Goal: Task Accomplishment & Management: Use online tool/utility

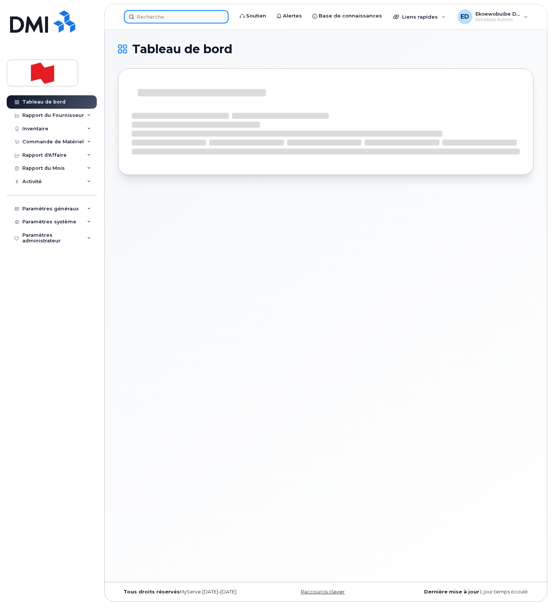
click at [149, 22] on input at bounding box center [176, 16] width 105 height 13
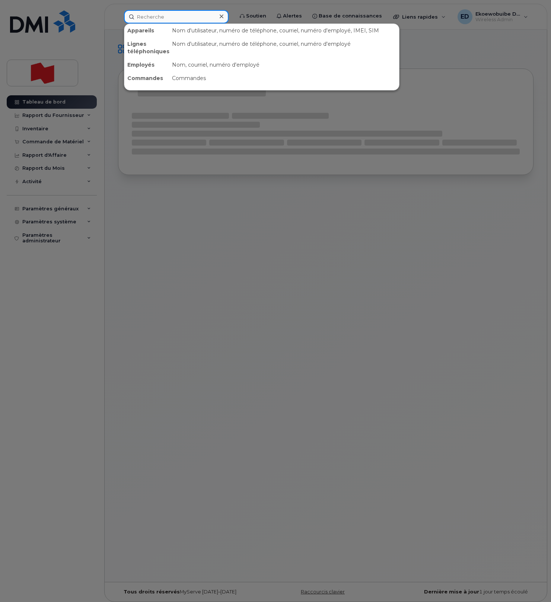
paste input "[PERSON_NAME]"
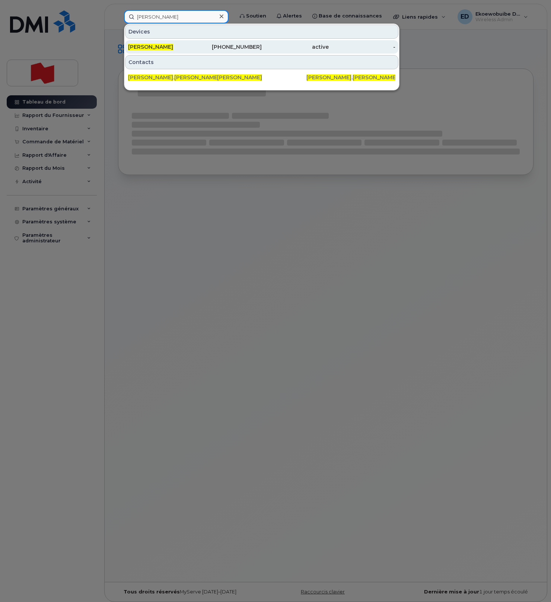
type input "[PERSON_NAME]"
click at [164, 48] on span "Bruno Ducharme" at bounding box center [150, 47] width 45 height 7
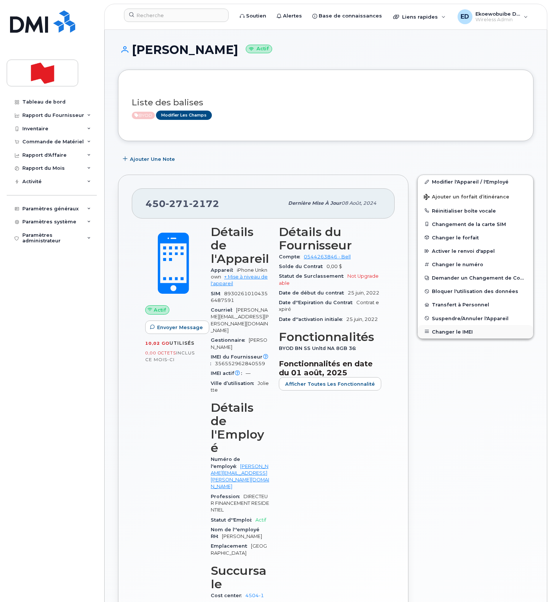
click at [441, 332] on button "Changer le IMEI" at bounding box center [475, 331] width 115 height 13
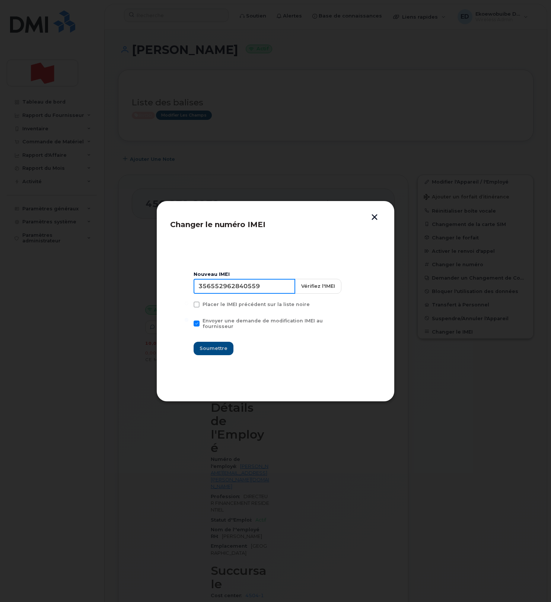
click at [255, 294] on input "356552962840559" at bounding box center [245, 286] width 102 height 15
click at [248, 291] on input "356552962840559" at bounding box center [245, 286] width 102 height 15
drag, startPoint x: 353, startPoint y: 239, endPoint x: 361, endPoint y: 235, distance: 8.2
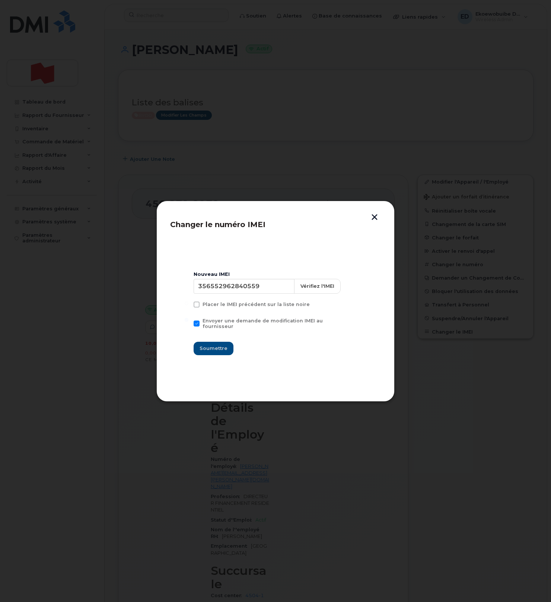
click at [354, 239] on section "Nouveau IMEI 356552962840559 Vérifiez l'IMEI Placer le IMEI précédent sur la li…" at bounding box center [275, 313] width 211 height 149
click at [373, 221] on button "button" at bounding box center [374, 218] width 11 height 8
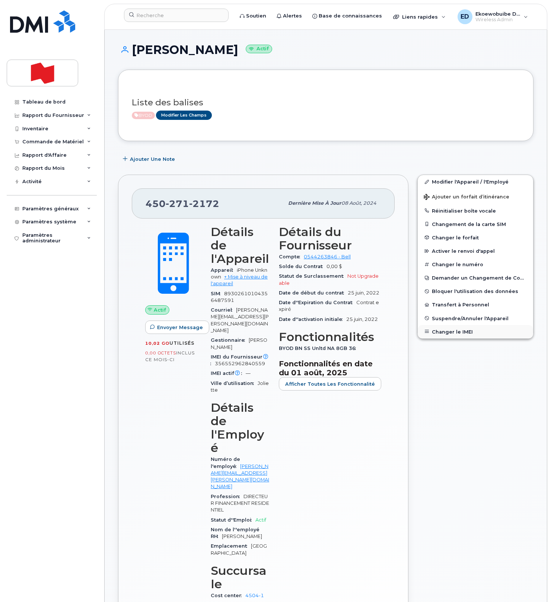
click at [454, 332] on button "Changer le IMEI" at bounding box center [475, 331] width 115 height 13
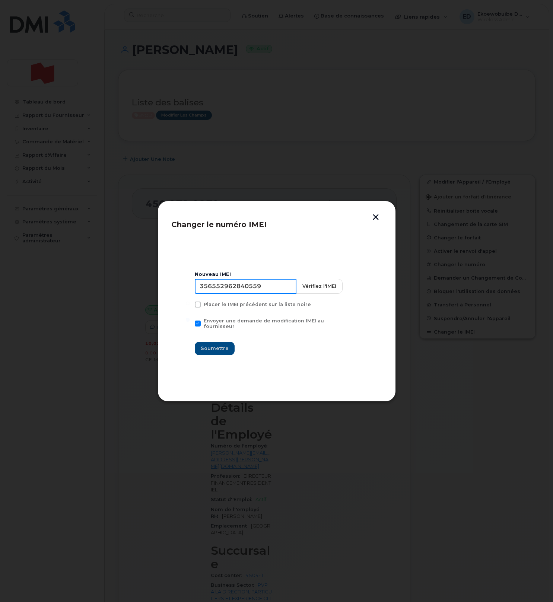
click at [248, 292] on input "356552962840559" at bounding box center [246, 286] width 102 height 15
type input "354216330722889"
click at [222, 346] on span "Soumettre" at bounding box center [215, 348] width 28 height 7
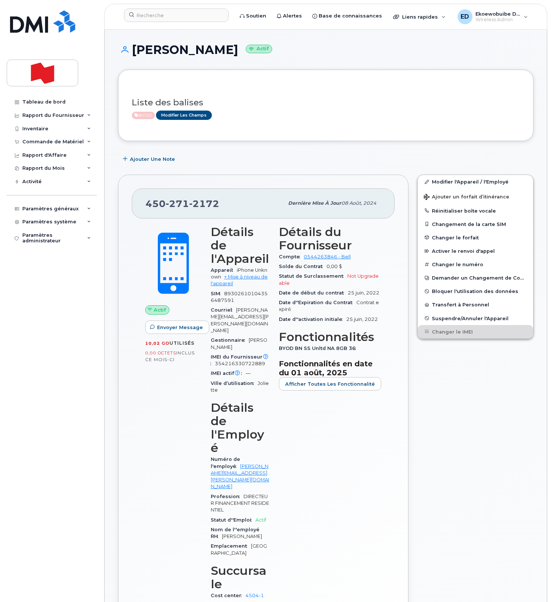
drag, startPoint x: 461, startPoint y: 357, endPoint x: 424, endPoint y: 398, distance: 54.9
click at [461, 357] on div "Modifier l'Appareil / l'Employé Ajouter un forfait d’itinérance Réinitialiser b…" at bounding box center [475, 429] width 125 height 519
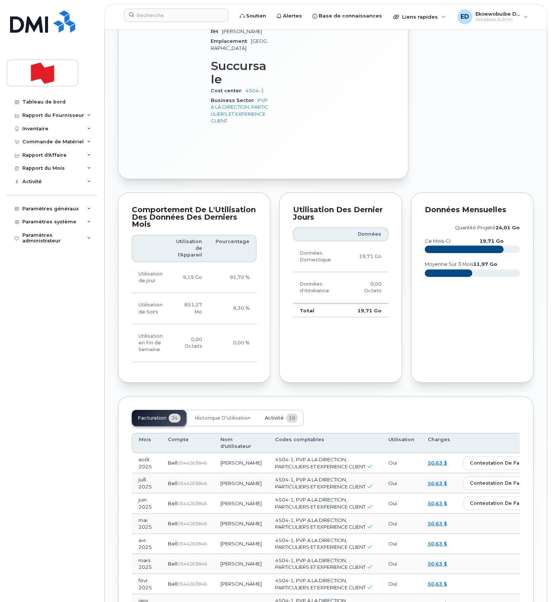
click at [269, 415] on span "Activité" at bounding box center [274, 418] width 19 height 6
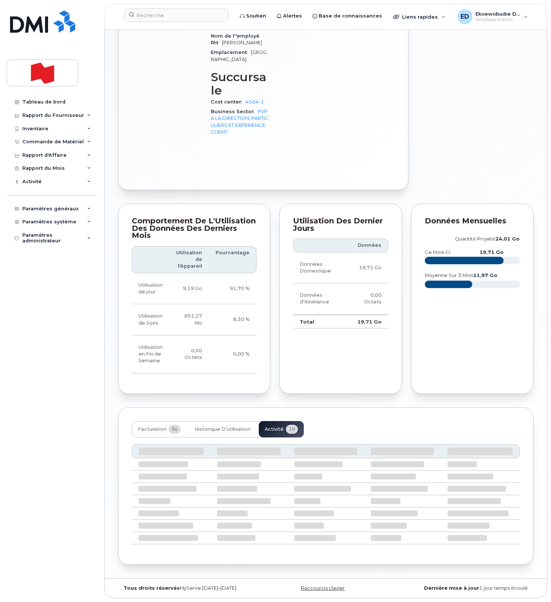
scroll to position [408, 0]
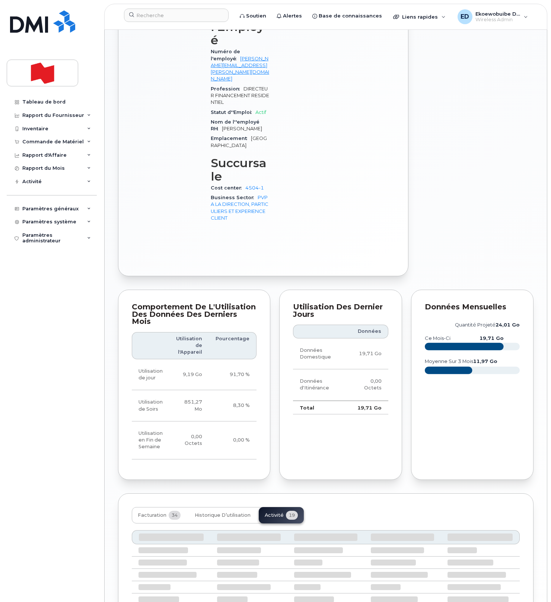
click at [269, 332] on div "Comportement de l'Utilisation des Données des Derniers Mois Utilisation de l'Ap…" at bounding box center [194, 384] width 161 height 199
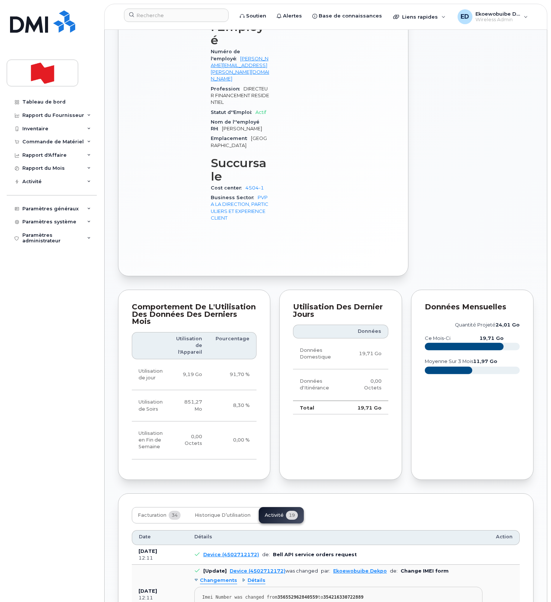
click at [347, 587] on pre "Imei Number was changed from 356552962840559 to 354216330722889 Imei Change Ext…" at bounding box center [338, 603] width 288 height 33
drag, startPoint x: 345, startPoint y: 522, endPoint x: 200, endPoint y: 512, distance: 145.6
click at [200, 588] on pre "Imei Number was changed from 356552962840559 to 354216330722889 Imei Change Ext…" at bounding box center [338, 604] width 288 height 33
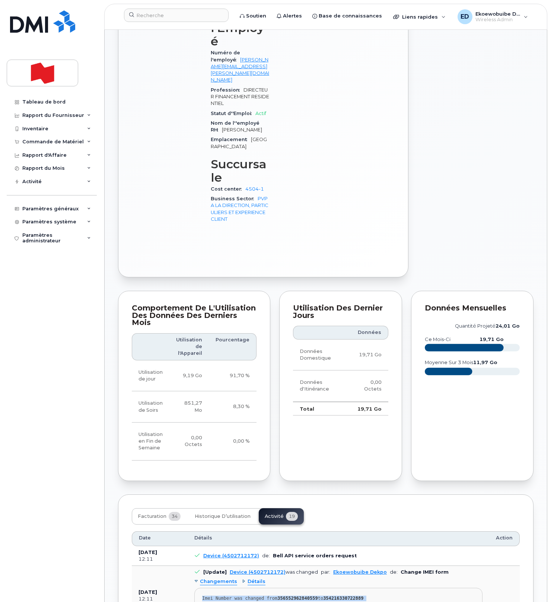
copy pre "Imei Number was changed from 356552962840559 to 354216330722889 Imei Change Ext…"
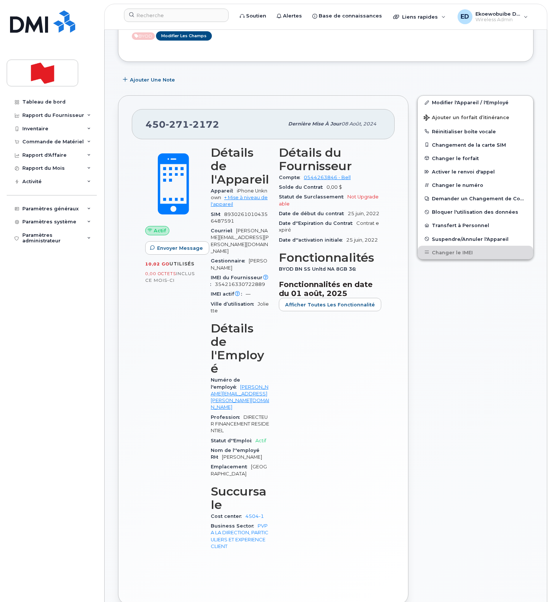
scroll to position [0, 0]
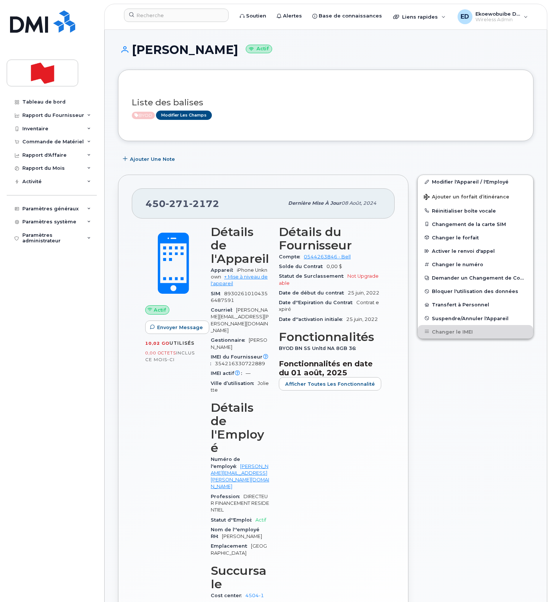
drag, startPoint x: 226, startPoint y: 212, endPoint x: 222, endPoint y: 210, distance: 4.3
click at [224, 211] on div "450 271 2172 Dernière mise à jour 08 août, 2024" at bounding box center [263, 203] width 263 height 30
drag, startPoint x: 222, startPoint y: 205, endPoint x: 149, endPoint y: 206, distance: 73.0
click at [149, 206] on div "450 271 2172" at bounding box center [215, 204] width 138 height 16
copy span "450 271 2172"
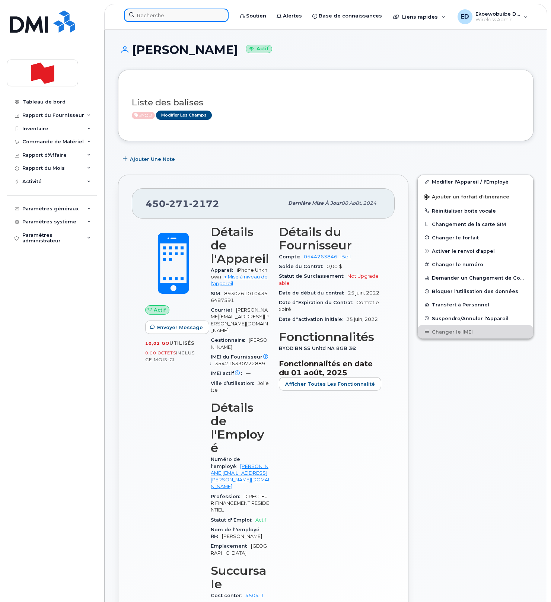
click at [153, 19] on input at bounding box center [176, 15] width 105 height 13
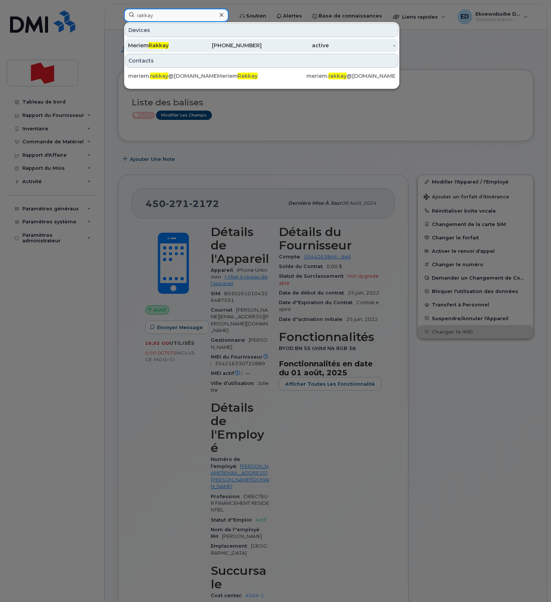
type input "rakkay"
click at [171, 43] on div "Meriem Rakkay" at bounding box center [161, 45] width 67 height 7
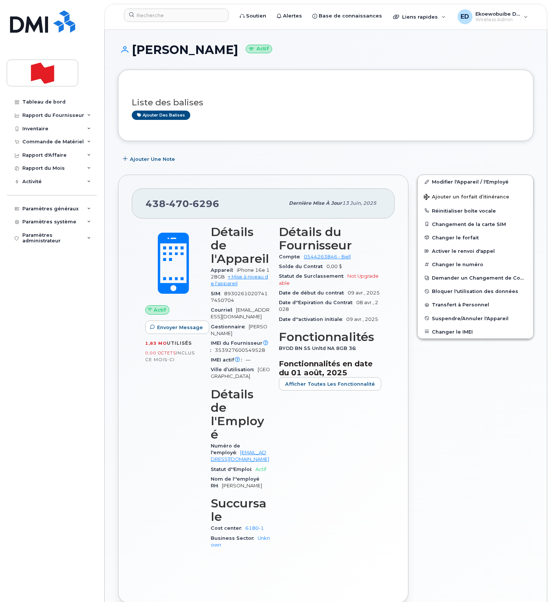
click at [201, 51] on h1 "Meriem Rakkay Actif" at bounding box center [326, 49] width 416 height 13
copy h1 "Rakkay"
click at [262, 115] on div "Ajouter des balises" at bounding box center [323, 115] width 382 height 9
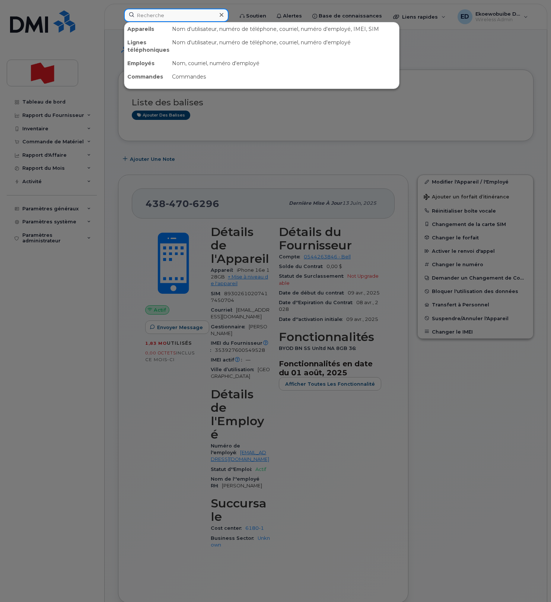
click at [162, 16] on input at bounding box center [176, 15] width 105 height 13
paste input "Yannick Bourdon"
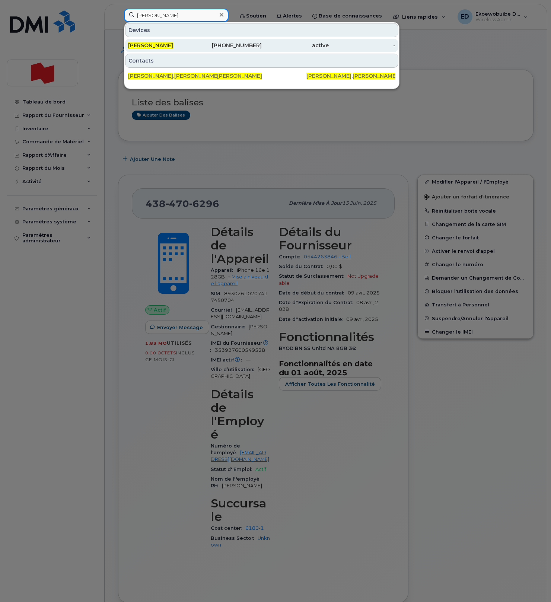
type input "Yannick Bourdon"
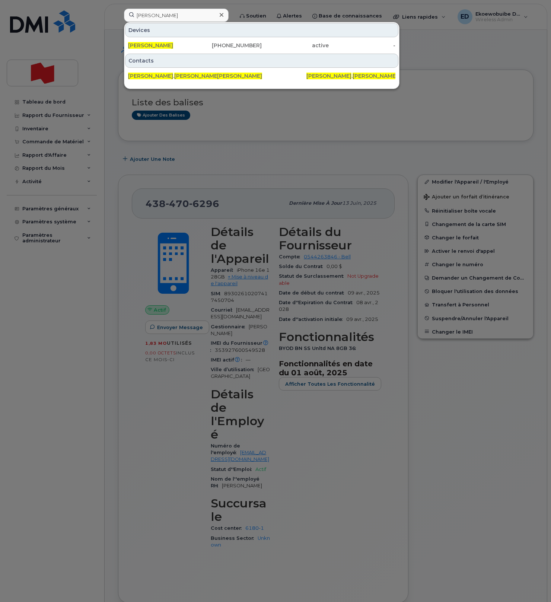
drag, startPoint x: 159, startPoint y: 48, endPoint x: 193, endPoint y: 63, distance: 38.0
click at [159, 48] on span "Yannick Bourdon" at bounding box center [150, 45] width 45 height 7
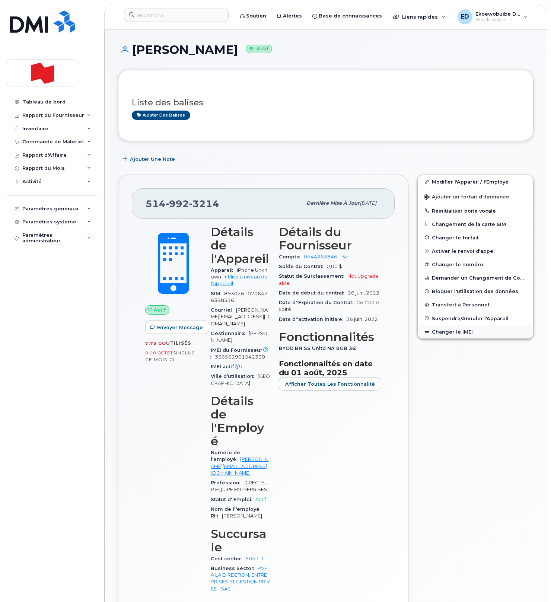
click at [441, 329] on button "Changer le IMEI" at bounding box center [475, 331] width 115 height 13
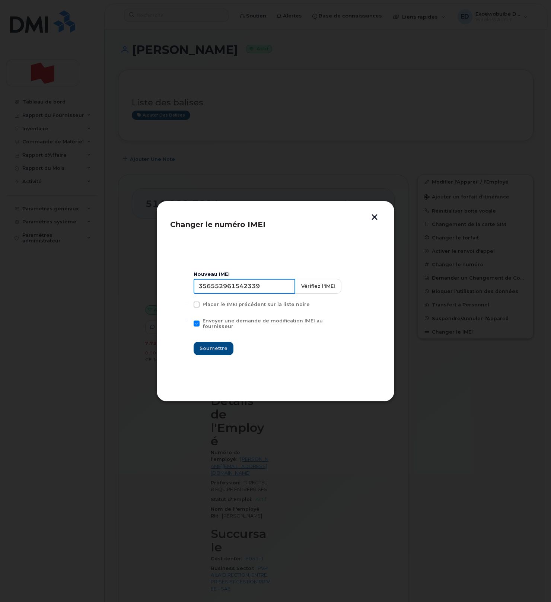
click at [243, 292] on input "356552961542339" at bounding box center [245, 286] width 102 height 15
click at [228, 289] on input "356552961542339" at bounding box center [245, 286] width 102 height 15
type input "354216330962527"
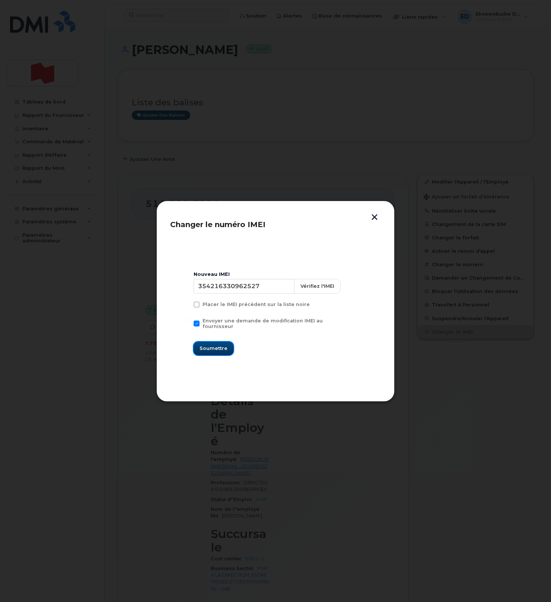
click at [216, 347] on span "Soumettre" at bounding box center [214, 348] width 28 height 7
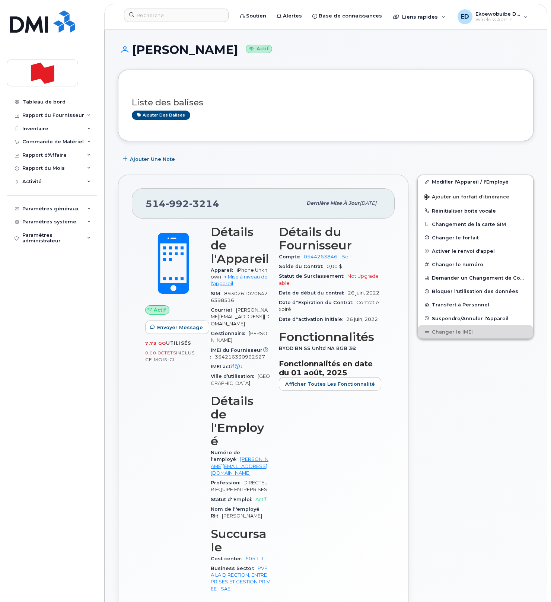
click at [460, 395] on div "Modifier l'Appareil / l'Employé Ajouter un forfait d’itinérance Réinitialiser b…" at bounding box center [475, 410] width 125 height 481
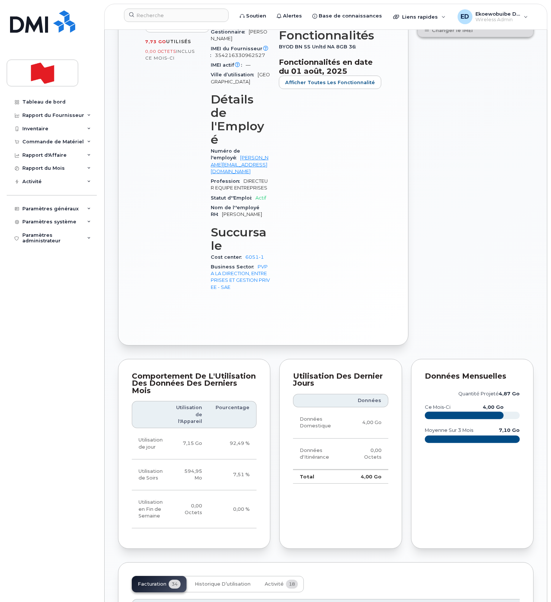
scroll to position [310, 0]
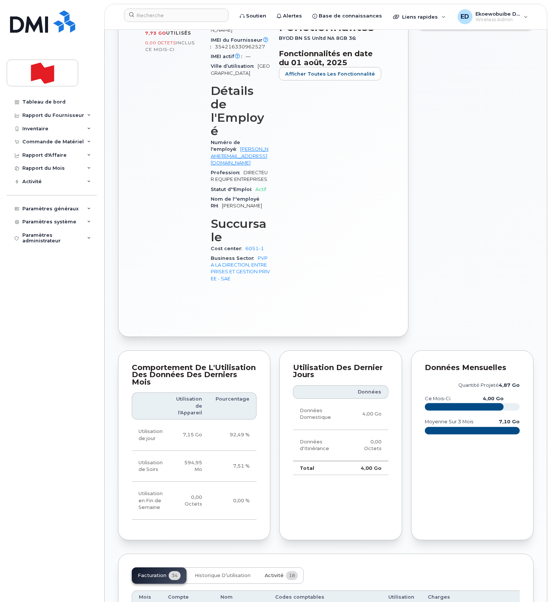
click at [270, 573] on span "Activité" at bounding box center [274, 576] width 19 height 6
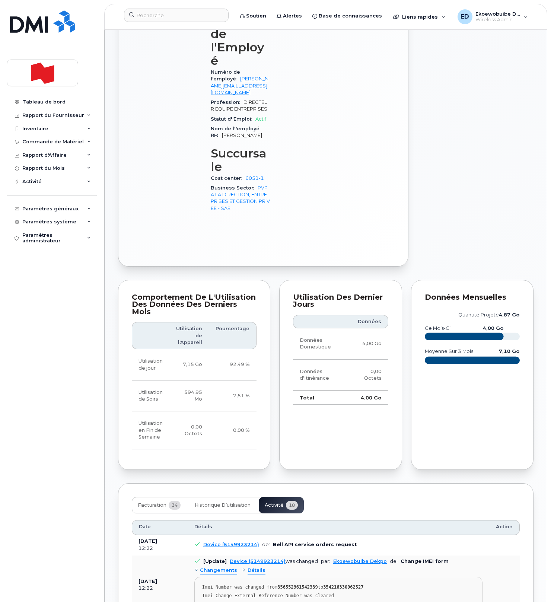
scroll to position [389, 0]
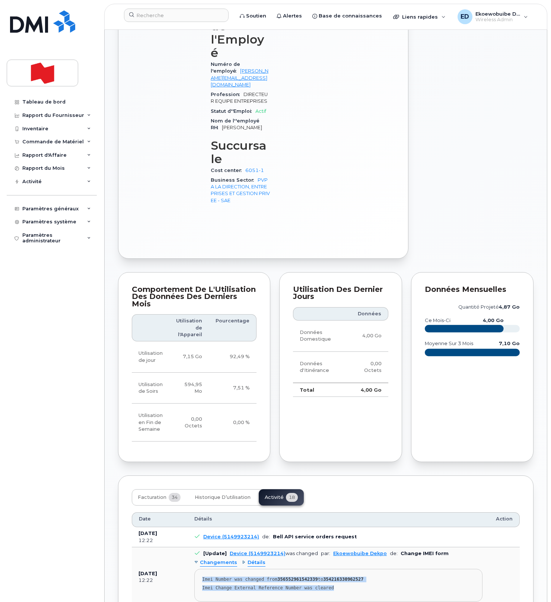
drag, startPoint x: 351, startPoint y: 533, endPoint x: 199, endPoint y: 523, distance: 152.3
click at [199, 569] on pre "Imei Number was changed from 356552961542339 to 354216330962527 Imei Change Ext…" at bounding box center [338, 585] width 288 height 33
copy pre "Imei Number was changed from 356552961542339 to 354216330962527 Imei Change Ext…"
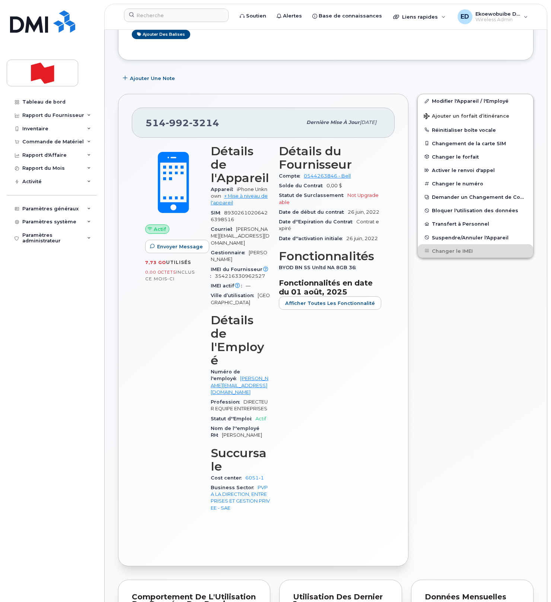
scroll to position [0, 0]
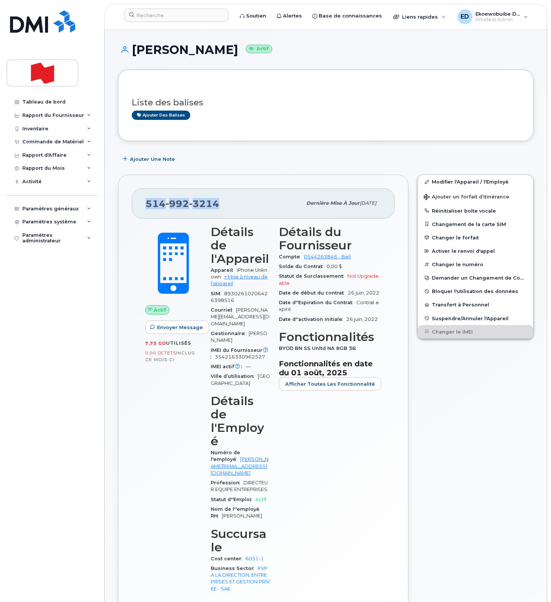
drag, startPoint x: 225, startPoint y: 203, endPoint x: 148, endPoint y: 206, distance: 76.8
click at [148, 206] on div "514 992 3214" at bounding box center [224, 204] width 156 height 16
copy span "514 992 3214"
click at [175, 16] on input at bounding box center [176, 15] width 105 height 13
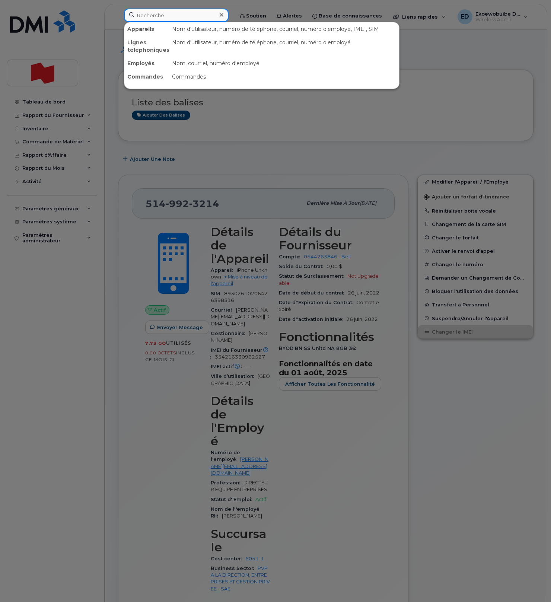
paste input "[PERSON_NAME]"
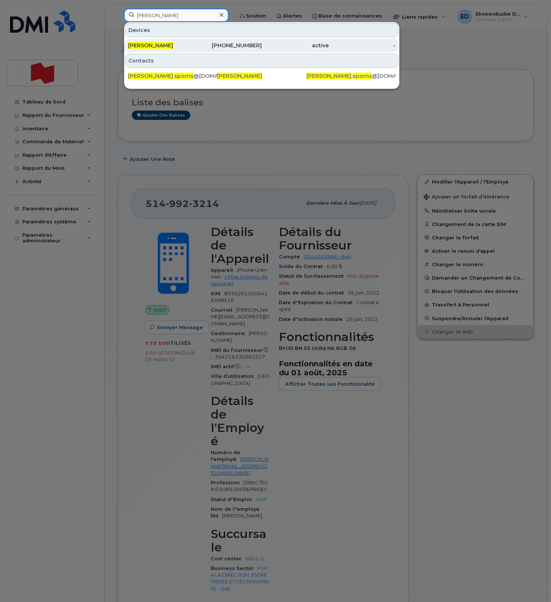
type input "[PERSON_NAME]"
click at [171, 46] on span "[PERSON_NAME]" at bounding box center [150, 45] width 45 height 7
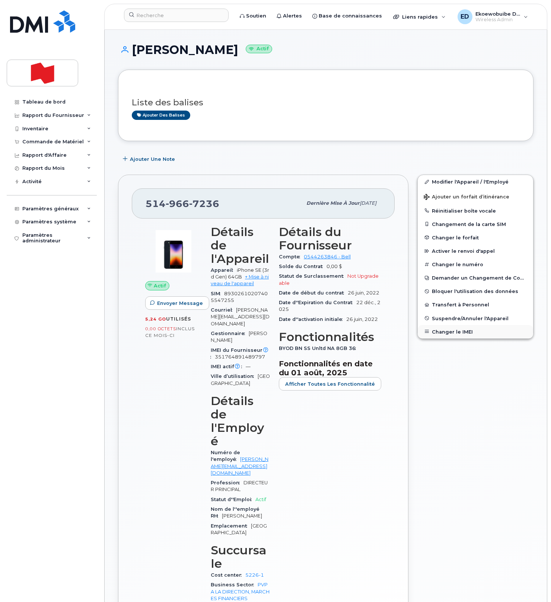
click at [440, 333] on button "Changer le IMEI" at bounding box center [475, 331] width 115 height 13
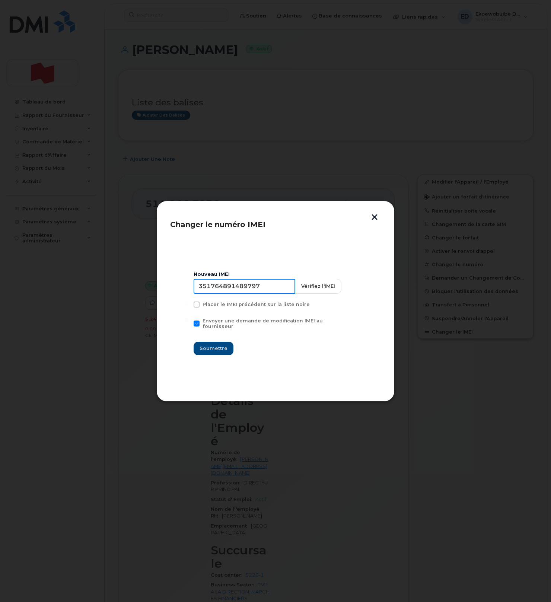
click at [253, 292] on input "351764891489797" at bounding box center [245, 286] width 102 height 15
type input "352764820407737"
click at [219, 346] on span "Soumettre" at bounding box center [214, 348] width 28 height 7
